Goal: Check status

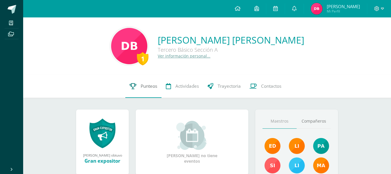
click at [142, 88] on span "Punteos" at bounding box center [149, 86] width 17 height 6
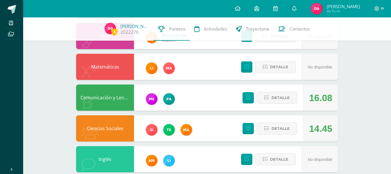
scroll to position [222, 0]
